Goal: Find specific page/section: Find specific page/section

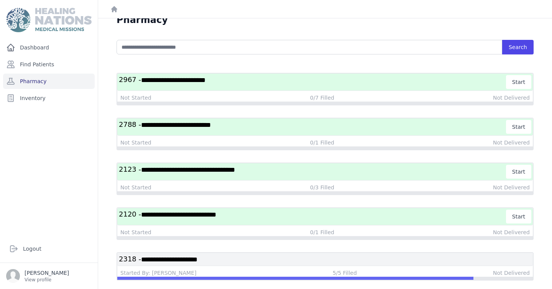
scroll to position [12, 0]
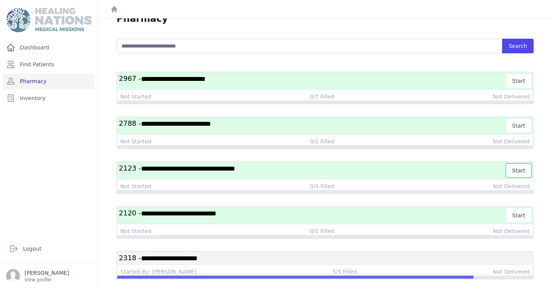
click at [520, 169] on button "Start" at bounding box center [518, 171] width 25 height 14
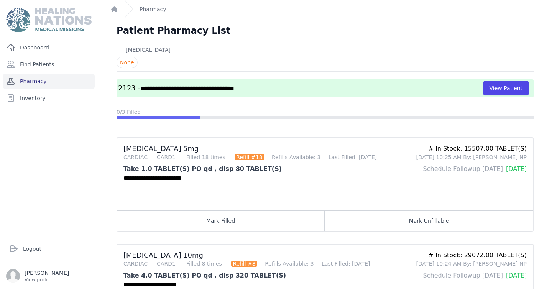
click at [54, 83] on link "Pharmacy" at bounding box center [49, 81] width 92 height 15
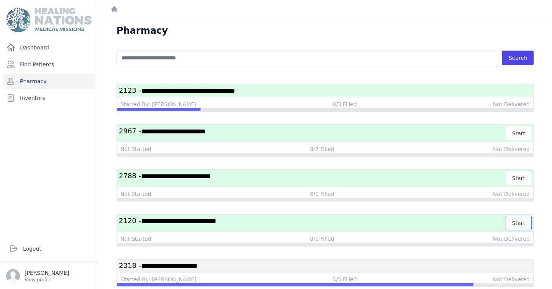
click at [523, 222] on button "Start" at bounding box center [518, 223] width 25 height 14
